Goal: Task Accomplishment & Management: Use online tool/utility

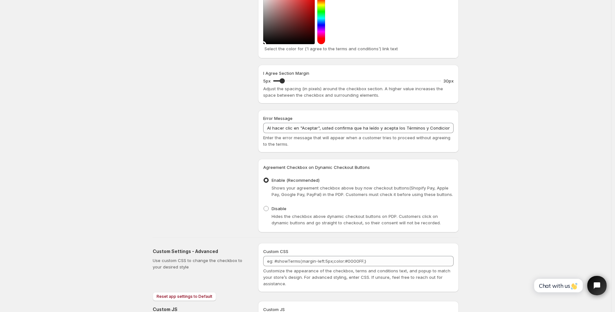
paste textarea "// == Terms and Conditions Checkbox - Superior Implementation == (function () {…"
type textarea "// == Terms and Conditions Checkbox - Superior Implementation == (function () {…"
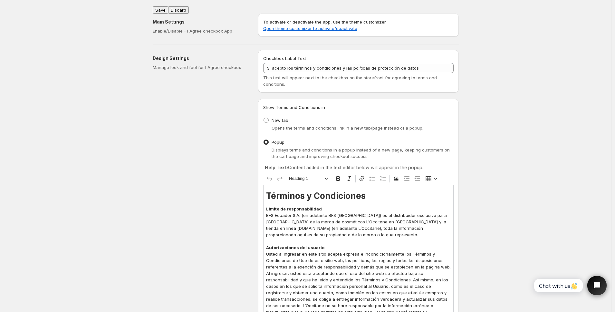
click at [162, 7] on button "Save" at bounding box center [160, 9] width 15 height 7
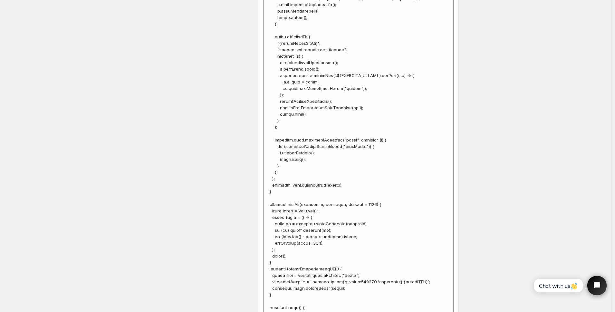
scroll to position [4385, 0]
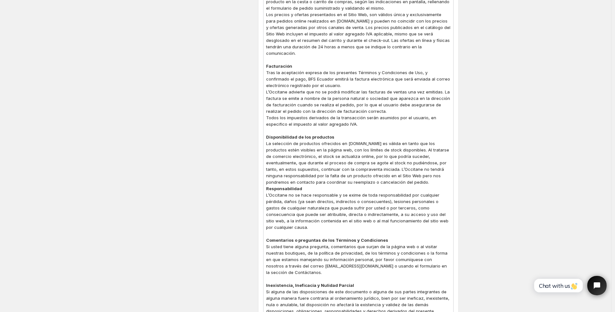
scroll to position [0, 0]
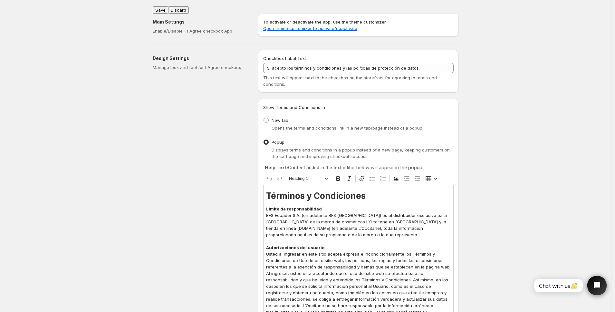
click at [163, 8] on button "Save" at bounding box center [160, 9] width 15 height 7
click at [164, 7] on button "Save" at bounding box center [160, 9] width 15 height 7
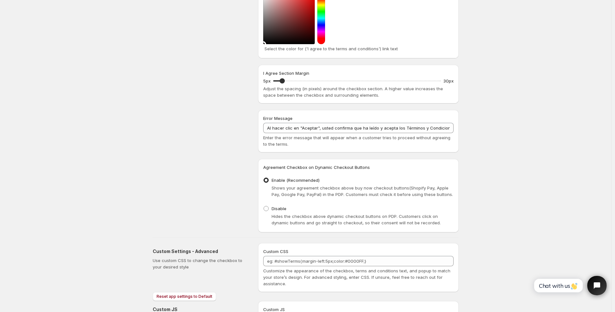
scroll to position [2636, 0]
